Goal: Task Accomplishment & Management: Use online tool/utility

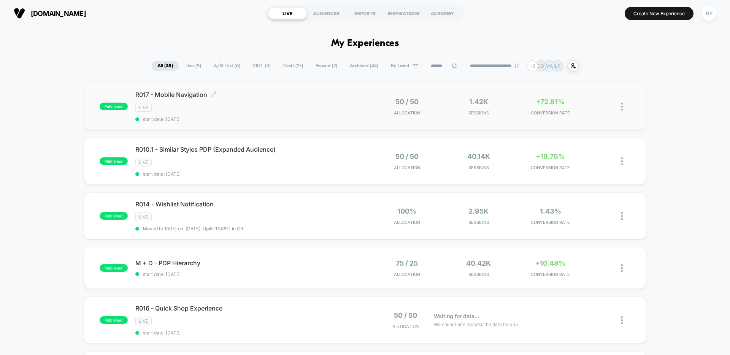
click at [310, 111] on div "LIVE" at bounding box center [249, 107] width 229 height 9
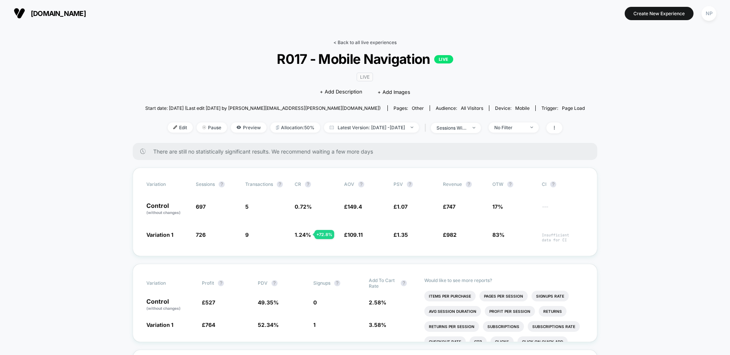
click at [360, 42] on link "< Back to all live experiences" at bounding box center [364, 43] width 63 height 6
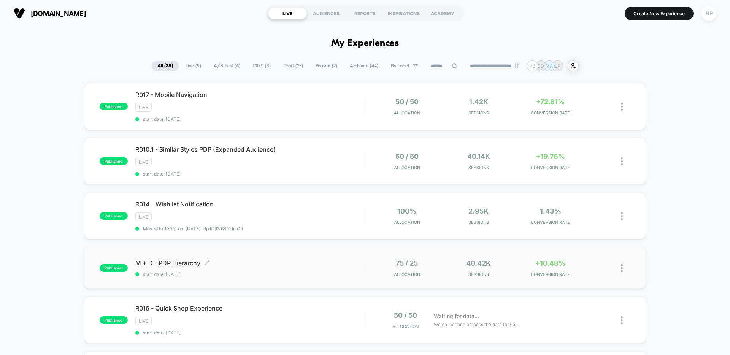
click at [311, 263] on span "M + D - PDP Hierarchy Click to edit experience details" at bounding box center [249, 263] width 229 height 8
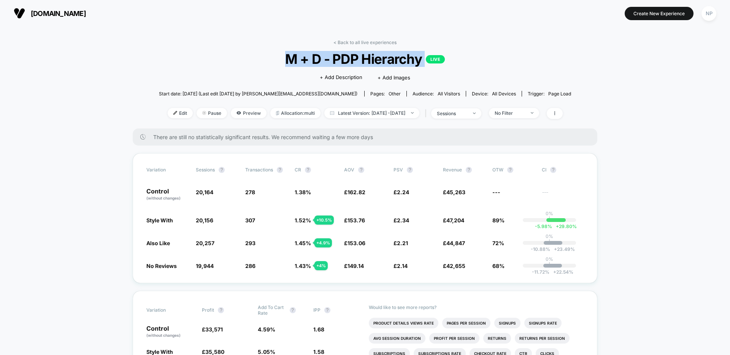
drag, startPoint x: 278, startPoint y: 60, endPoint x: 416, endPoint y: 62, distance: 138.0
click at [434, 63] on span "M + D - PDP Hierarchy LIVE" at bounding box center [364, 59] width 371 height 16
copy span "M + D - PDP Hierarchy LIVE"
